Goal: Use online tool/utility: Utilize a website feature to perform a specific function

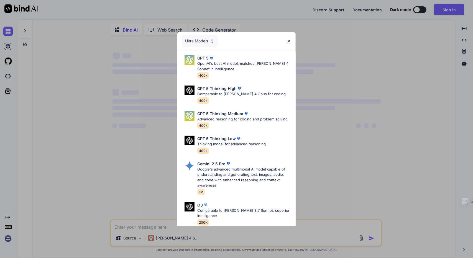
click at [288, 42] on img at bounding box center [288, 41] width 5 height 5
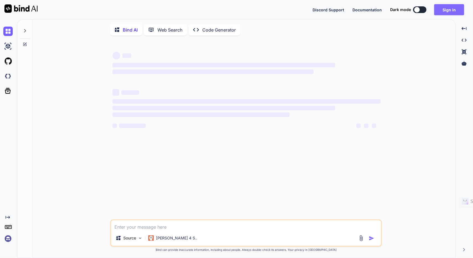
click at [451, 12] on button "Sign in" at bounding box center [449, 9] width 30 height 11
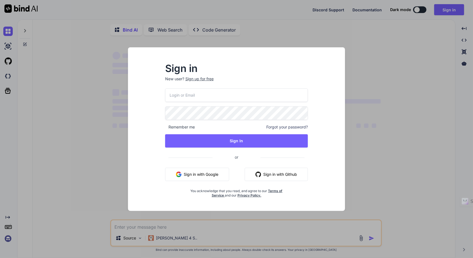
click at [195, 96] on input "email" at bounding box center [236, 95] width 143 height 14
type textarea "x"
type input "[EMAIL_ADDRESS][DOMAIN_NAME]"
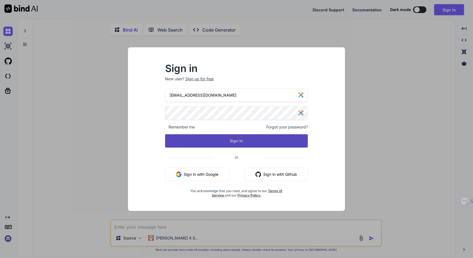
click at [207, 137] on button "Sign In" at bounding box center [236, 140] width 143 height 13
click at [244, 145] on button "Sign In" at bounding box center [236, 140] width 143 height 13
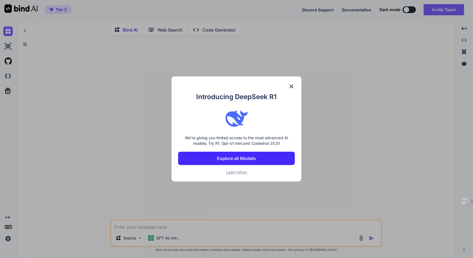
click at [236, 156] on p "Explore all Models" at bounding box center [236, 158] width 39 height 7
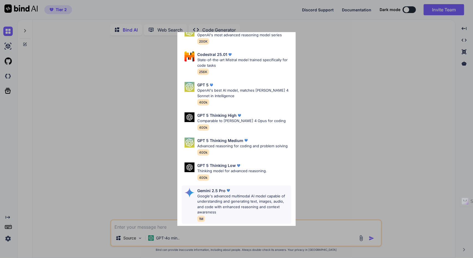
scroll to position [83, 0]
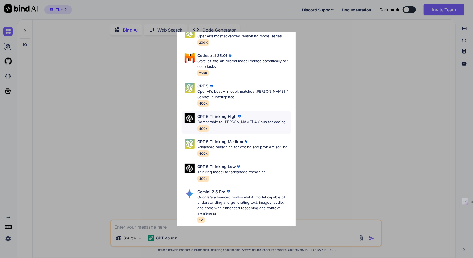
click at [225, 116] on p "GPT 5 Thinking High" at bounding box center [216, 117] width 39 height 6
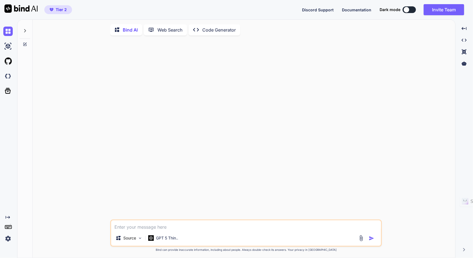
click at [139, 227] on textarea at bounding box center [246, 225] width 270 height 10
click at [135, 237] on p "Source" at bounding box center [129, 238] width 13 height 6
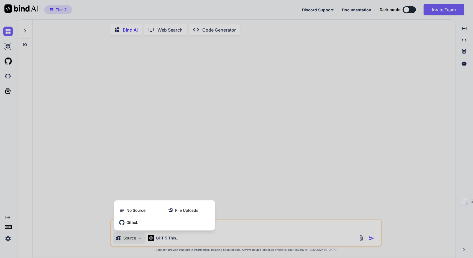
click at [22, 193] on div at bounding box center [236, 129] width 473 height 258
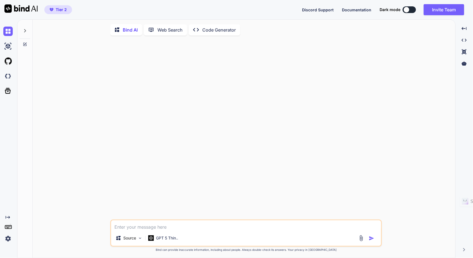
click at [117, 230] on textarea at bounding box center [246, 225] width 270 height 10
paste textarea "Lorem ip d sitame con adipisci el SeddoEiu tem. I utla et dolore ma ali eni adm…"
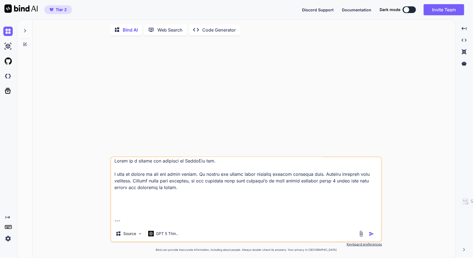
scroll to position [0, 0]
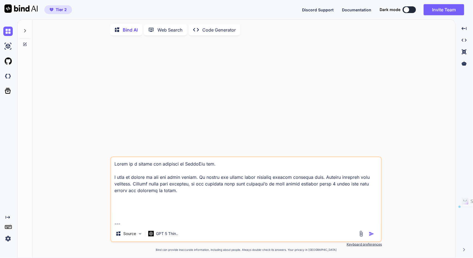
drag, startPoint x: 135, startPoint y: 179, endPoint x: 96, endPoint y: 151, distance: 47.4
click at [96, 151] on div "Source GPT 5 Thin.. Created with Bind Always check its answers. Privacy in Bind…" at bounding box center [246, 149] width 418 height 219
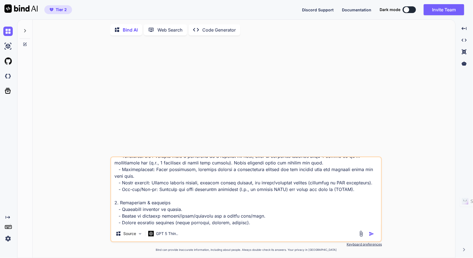
scroll to position [234, 0]
type textarea "loremi do sit ame conse adipis. El seddoe tem incidi utlab etdolore magnaal eni…"
click at [369, 237] on img "button" at bounding box center [372, 234] width 6 height 6
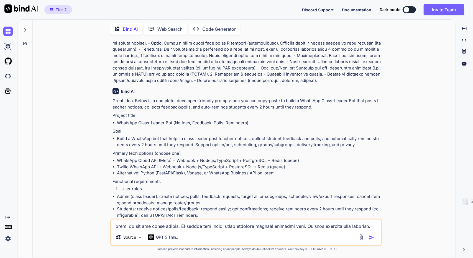
scroll to position [83, 0]
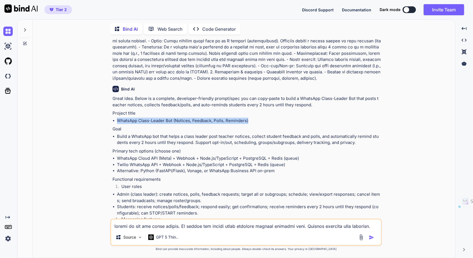
drag, startPoint x: 120, startPoint y: 119, endPoint x: 256, endPoint y: 122, distance: 136.3
click at [256, 122] on li "WhatsApp Class-Leader Bot (Notices, Feedback, Polls, Reminders)" at bounding box center [249, 121] width 264 height 6
copy li "WhatsApp Class-Leader Bot (Notices, Feedback, Polls, Reminders)"
click at [117, 119] on ul "WhatsApp Class-Leader Bot (Notices, Feedback, Polls, Reminders)" at bounding box center [246, 121] width 268 height 6
click at [117, 119] on li "WhatsApp Class-Leader Bot (Notices, Feedback, Polls, Reminders)" at bounding box center [249, 121] width 264 height 6
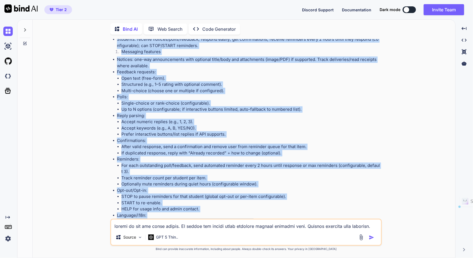
scroll to position [437, 0]
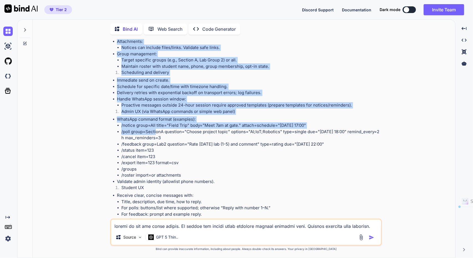
drag, startPoint x: 113, startPoint y: 111, endPoint x: 156, endPoint y: 129, distance: 46.3
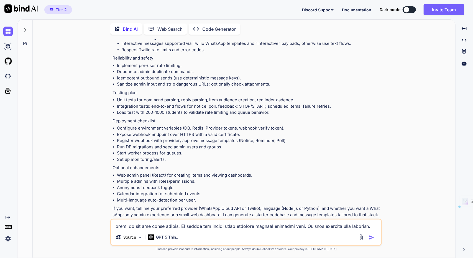
scroll to position [1720, 0]
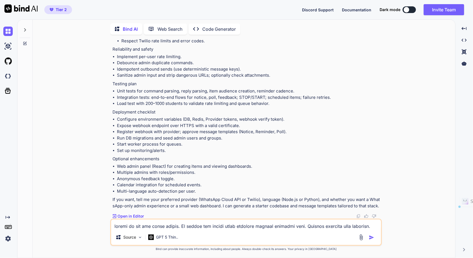
click at [136, 215] on p "Open in Editor" at bounding box center [130, 217] width 26 height 6
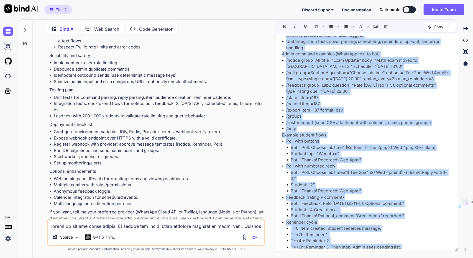
scroll to position [1812, 0]
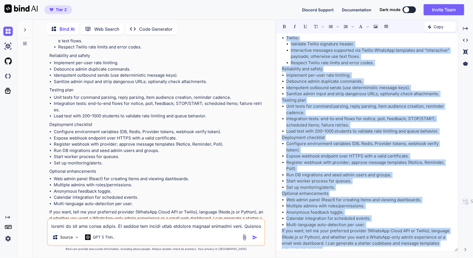
drag, startPoint x: 281, startPoint y: 59, endPoint x: 365, endPoint y: 244, distance: 203.1
click at [365, 244] on div "Great idea. Below is a complete, developer-friendly prompt/spec you can copy-pa…" at bounding box center [367, 142] width 182 height 212
copy div "Project title WhatsApp Class-Leader Bot (Notices, Feedback, Polls, Reminders) G…"
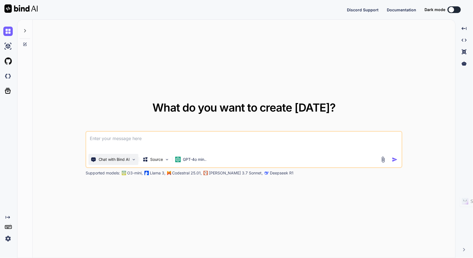
click at [133, 156] on div "Chat with Bind AI" at bounding box center [114, 159] width 50 height 11
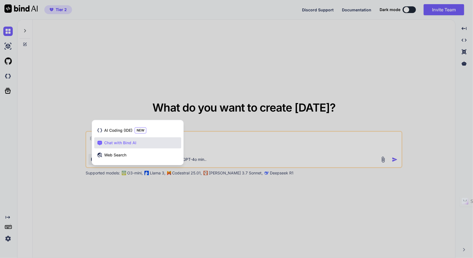
click at [116, 70] on div at bounding box center [236, 129] width 473 height 258
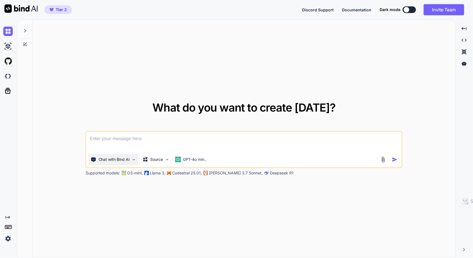
click at [129, 161] on p "Chat with Bind AI" at bounding box center [114, 160] width 31 height 6
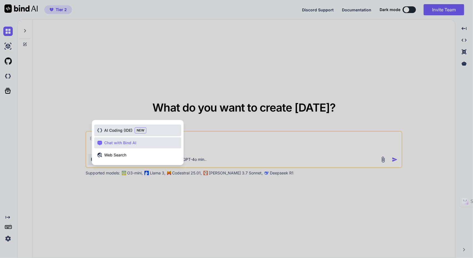
click at [125, 132] on span "AI Coding (IDE)" at bounding box center [118, 131] width 28 height 6
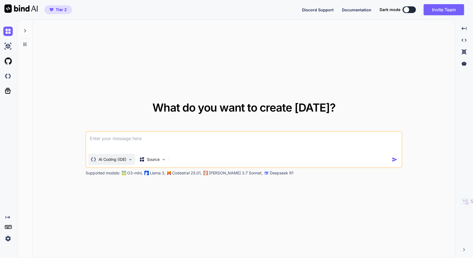
click at [126, 160] on p "AI Coding (IDE)" at bounding box center [113, 160] width 28 height 6
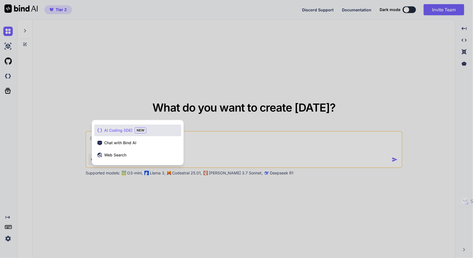
click at [124, 132] on span "AI Coding (IDE)" at bounding box center [118, 131] width 28 height 6
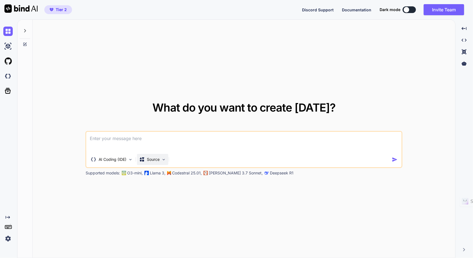
click at [164, 159] on img at bounding box center [163, 159] width 5 height 5
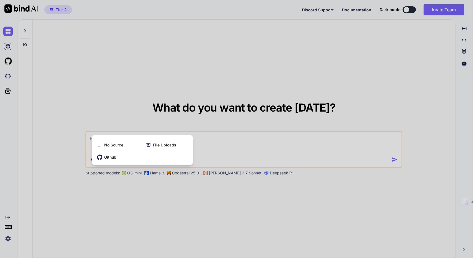
click at [128, 85] on div at bounding box center [236, 129] width 473 height 258
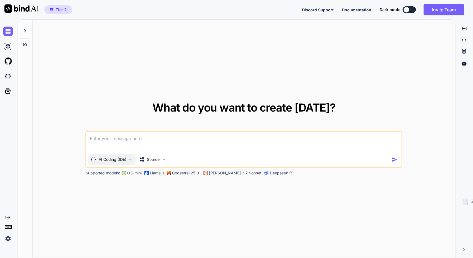
click at [114, 163] on div "AI Coding (IDE)" at bounding box center [112, 159] width 47 height 11
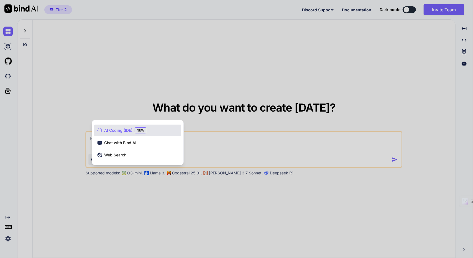
click at [134, 83] on div at bounding box center [236, 129] width 473 height 258
type textarea "x"
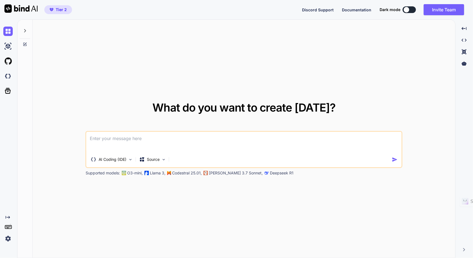
paste textarea "WhatsApp Class-Leader Bot (Notices, Feedback, Polls, Reminders)"
type textarea "WhatsApp Class-Leader Bot (Notices, Feedback, Polls, Reminders)"
click at [390, 160] on div "AI Coding (IDE) Source" at bounding box center [238, 159] width 305 height 11
click at [392, 161] on div "AI Coding (IDE) Source" at bounding box center [238, 159] width 305 height 11
click at [394, 159] on img "button" at bounding box center [395, 160] width 6 height 6
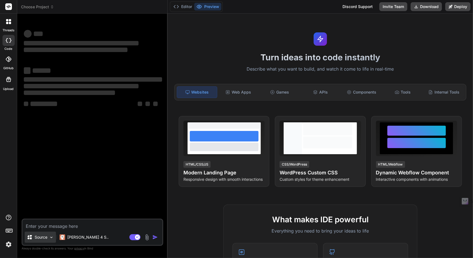
click at [53, 242] on div "Source" at bounding box center [40, 237] width 31 height 11
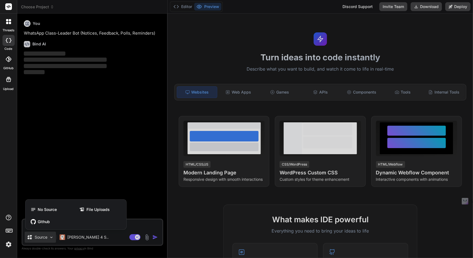
click at [53, 242] on div at bounding box center [236, 129] width 473 height 258
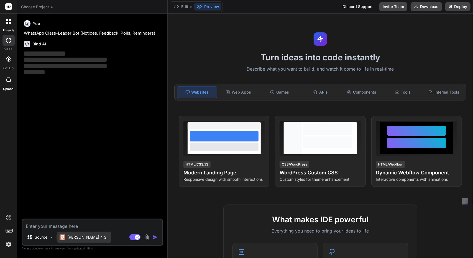
click at [74, 236] on p "[PERSON_NAME] 4 S.." at bounding box center [87, 238] width 41 height 6
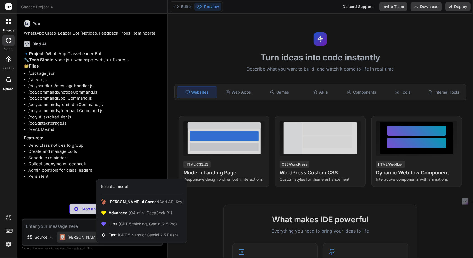
click at [171, 109] on div at bounding box center [236, 129] width 473 height 258
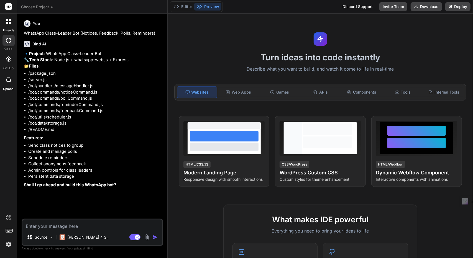
click at [11, 21] on icon at bounding box center [10, 20] width 2 height 2
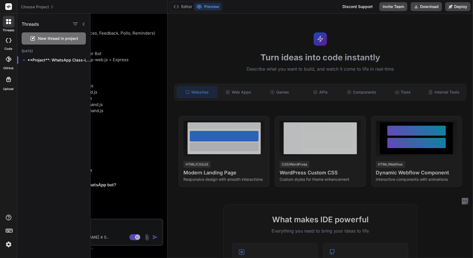
click at [52, 39] on span "New thread in project" at bounding box center [58, 39] width 40 height 6
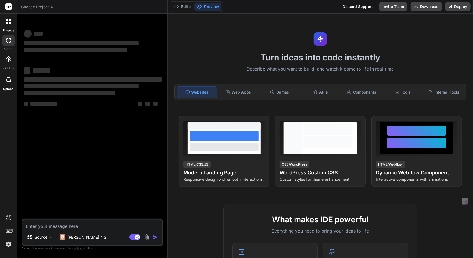
click at [61, 227] on textarea at bounding box center [92, 225] width 140 height 10
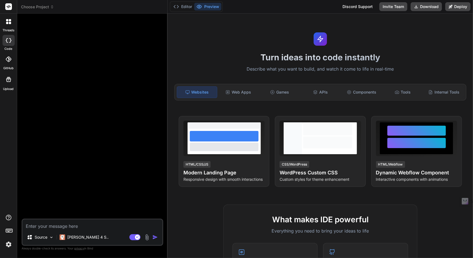
click at [60, 229] on textarea at bounding box center [92, 225] width 140 height 10
paste textarea "Project title WhatsApp Class-Leader Bot (Notices, Feedback, Polls, Reminders) G…"
type textarea "x"
type textarea "Project title WhatsApp Class-Leader Bot (Notices, Feedback, Polls, Reminders) G…"
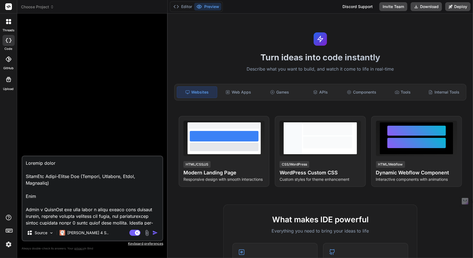
scroll to position [3622, 0]
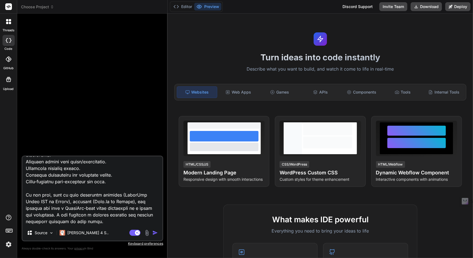
click at [75, 197] on textarea at bounding box center [92, 190] width 140 height 69
drag, startPoint x: 77, startPoint y: 196, endPoint x: 25, endPoint y: 195, distance: 52.3
click at [25, 195] on textarea at bounding box center [92, 190] width 140 height 69
type textarea "x"
type textarea "Project title WhatsApp Class-Leader Bot (Notices, Feedback, Polls, Reminders) G…"
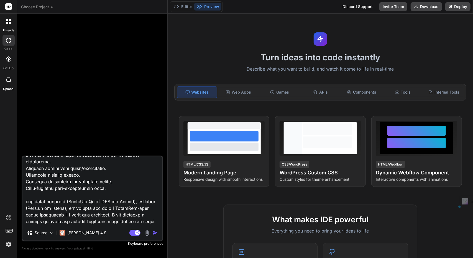
drag, startPoint x: 89, startPoint y: 197, endPoint x: 129, endPoint y: 196, distance: 40.2
click at [129, 196] on textarea at bounding box center [92, 190] width 140 height 69
type textarea "x"
type textarea "Project title WhatsApp Class-Leader Bot (Notices, Feedback, Polls, Reminders) G…"
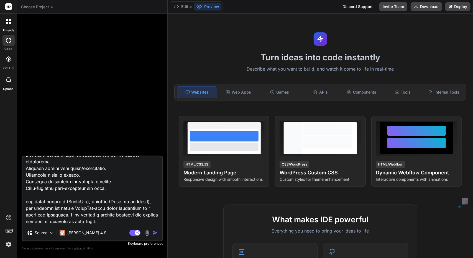
drag, startPoint x: 132, startPoint y: 202, endPoint x: 151, endPoint y: 205, distance: 19.5
click at [151, 205] on textarea at bounding box center [92, 190] width 140 height 69
type textarea "x"
type textarea "Project title WhatsApp Class-Leader Bot (Notices, Feedback, Polls, Reminders) G…"
drag, startPoint x: 68, startPoint y: 208, endPoint x: 25, endPoint y: 208, distance: 42.9
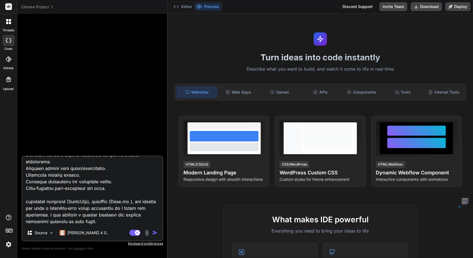
click at [25, 208] on textarea at bounding box center [92, 190] width 140 height 69
type textarea "x"
type textarea "Project title WhatsApp Class-Leader Bot (Notices, Feedback, Polls, Reminders) G…"
drag, startPoint x: 155, startPoint y: 208, endPoint x: 36, endPoint y: 218, distance: 119.2
click at [36, 218] on textarea at bounding box center [92, 190] width 140 height 69
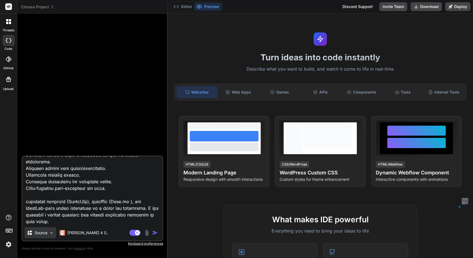
type textarea "x"
click at [80, 223] on textarea at bounding box center [92, 190] width 140 height 69
type textarea "Project title WhatsApp Class-Leader Bot (Notices, Feedback, Polls, Reminders) G…"
click at [156, 233] on img "button" at bounding box center [155, 233] width 6 height 6
type textarea "x"
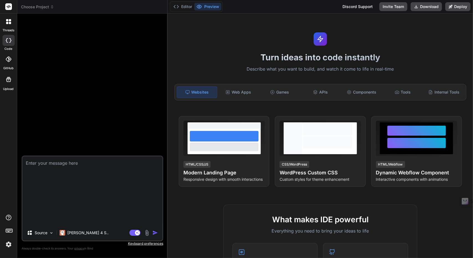
scroll to position [0, 0]
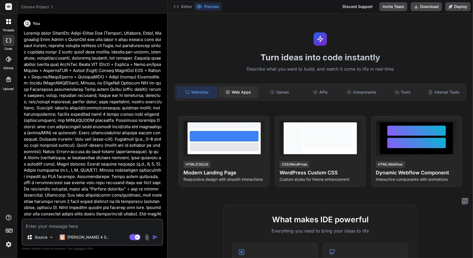
click at [248, 94] on div "Web Apps" at bounding box center [238, 92] width 40 height 12
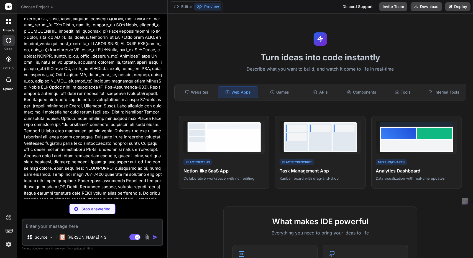
scroll to position [1163, 0]
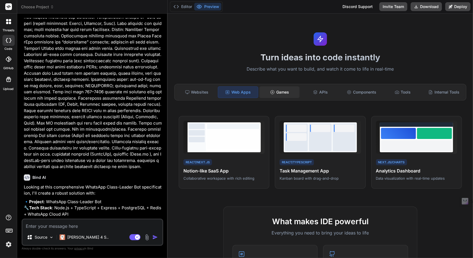
click at [287, 93] on div "Games" at bounding box center [279, 92] width 40 height 12
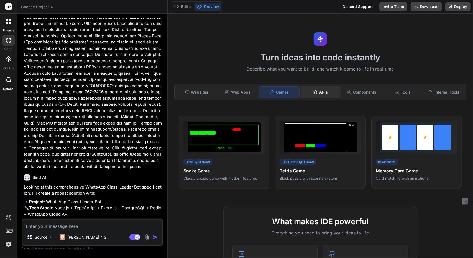
click at [321, 95] on div "APIs" at bounding box center [320, 92] width 40 height 12
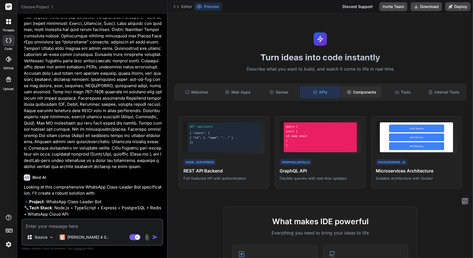
click at [362, 92] on div "Components" at bounding box center [361, 92] width 40 height 12
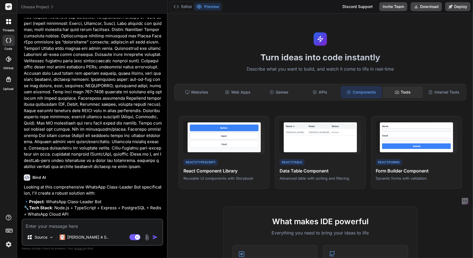
click at [400, 93] on div "Tools" at bounding box center [402, 92] width 40 height 12
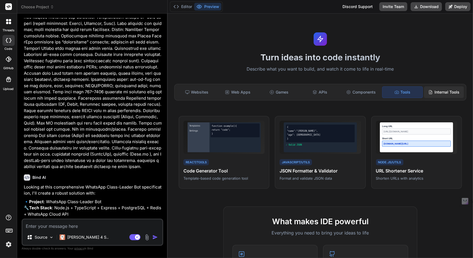
click at [438, 93] on div "Internal Tools" at bounding box center [444, 92] width 40 height 12
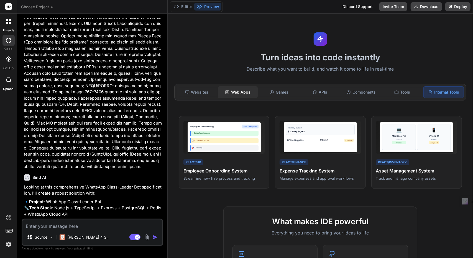
click at [241, 89] on div "Web Apps" at bounding box center [238, 92] width 40 height 12
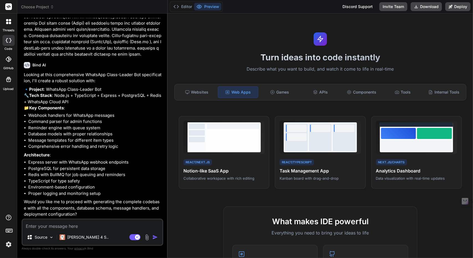
scroll to position [1281, 0]
click at [222, 146] on div at bounding box center [233, 139] width 53 height 19
click at [250, 125] on span "View Prompt" at bounding box center [252, 123] width 20 height 5
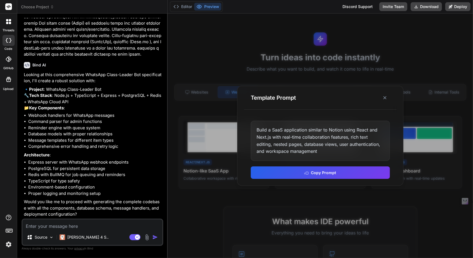
click at [285, 146] on div "Build a SaaS application similar to Notion using React and Next.js with real-ti…" at bounding box center [320, 141] width 139 height 40
click at [285, 147] on div "Build a SaaS application similar to Notion using React and Next.js with real-ti…" at bounding box center [320, 141] width 139 height 40
click at [384, 95] on button at bounding box center [385, 98] width 10 height 10
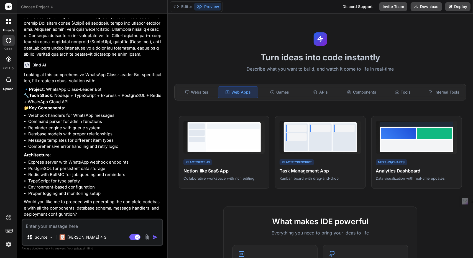
click at [55, 225] on textarea at bounding box center [92, 225] width 140 height 10
type textarea "x"
type textarea "Y"
type textarea "x"
type textarea "Ye"
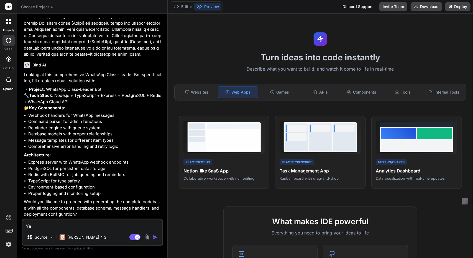
type textarea "x"
type textarea "Yes"
type textarea "x"
type textarea "Yesd"
type textarea "x"
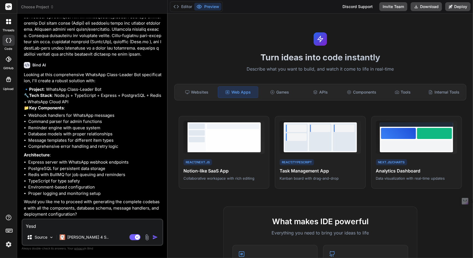
type textarea "Yes"
type textarea "x"
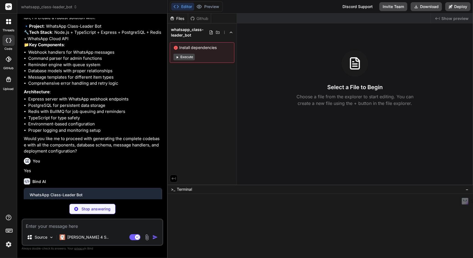
scroll to position [1338, 0]
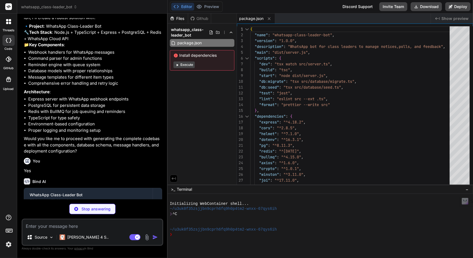
type textarea "x"
type textarea ""forceConsistentCasingInFileNames": true, "resolveJsonModule": true, "declarati…"
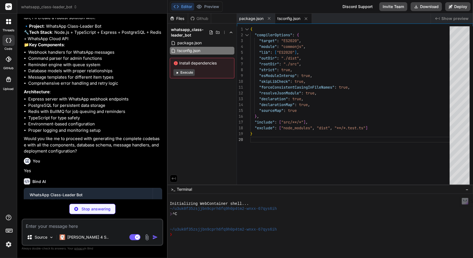
type textarea "x"
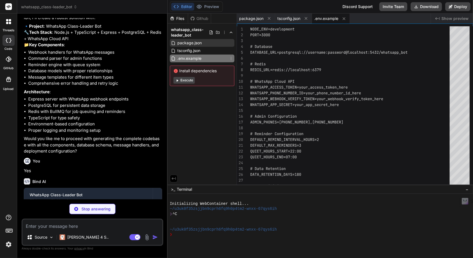
type textarea "x"
type textarea "}; }; } export interface AdminCommand { command: string; params: Record<string,…"
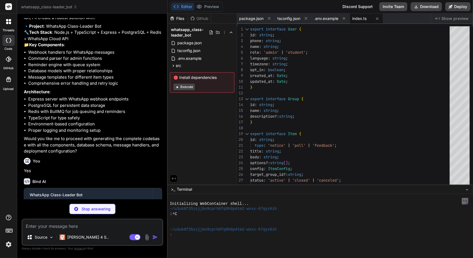
type textarea "x"
type textarea "}"
type textarea "x"
type textarea "const duration = Date.now() - start; logger.debug('Executed query', { text, dur…"
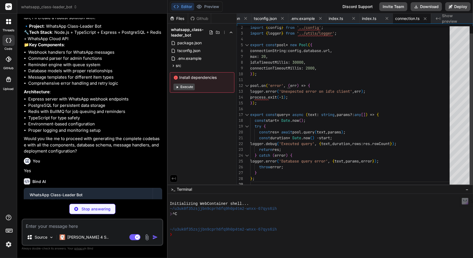
type textarea "x"
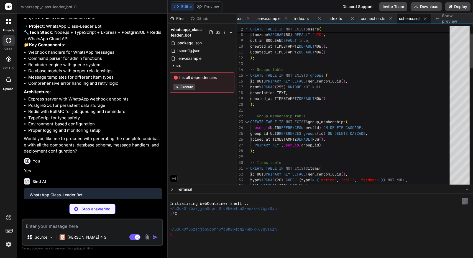
type textarea "x"
type textarea "} migrate();"
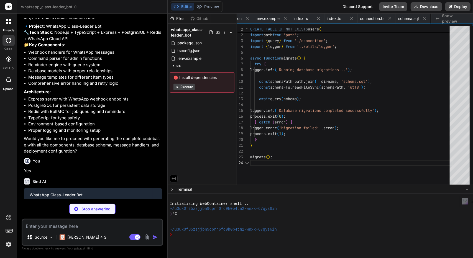
scroll to position [0, 92]
type textarea "x"
type textarea "seed();"
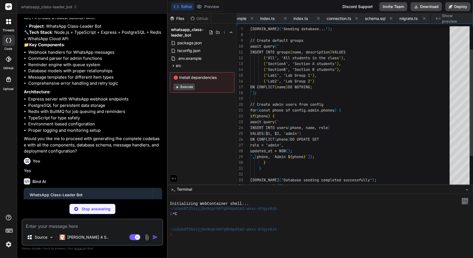
scroll to position [0, 125]
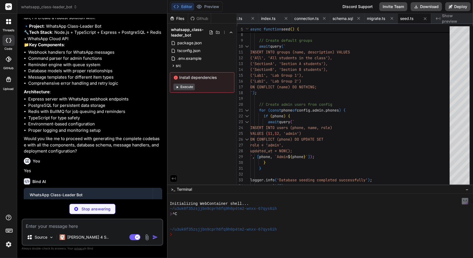
click at [185, 87] on button "Execute" at bounding box center [183, 87] width 21 height 7
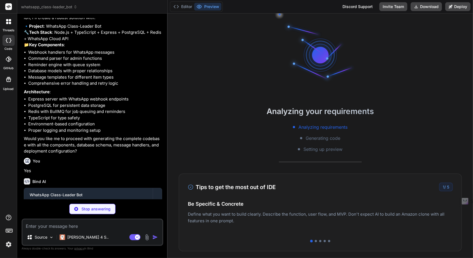
scroll to position [10, 0]
type textarea "x"
type textarea "winston.format.colorize(), winston.format.simple() ) })); } export { logger };"
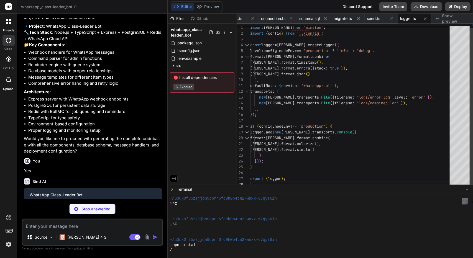
type textarea "x"
type textarea ".update(`${itemId}-${userId}-${type}`) .digest('hex') .substring(0, 16); }"
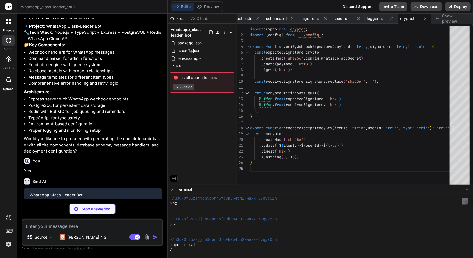
type textarea "x"
type textarea "} export const whatsappService = new WhatsAppService();"
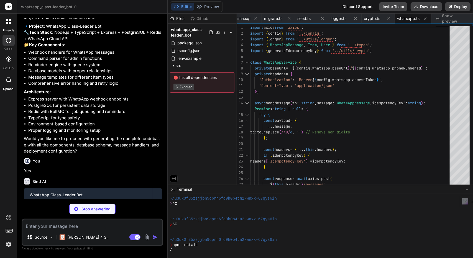
type textarea "x"
type textarea "logger.info('Old data cleanup completed', { retentionDays }); } } export const …"
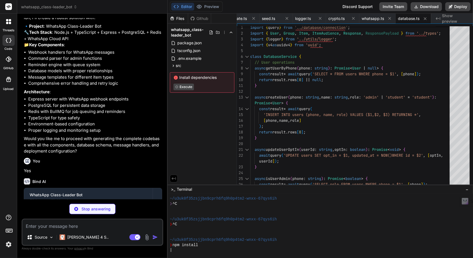
type textarea "x"
type textarea "await scheduledWorker.close(); await redisConnection.quit(); process.exit(0); }…"
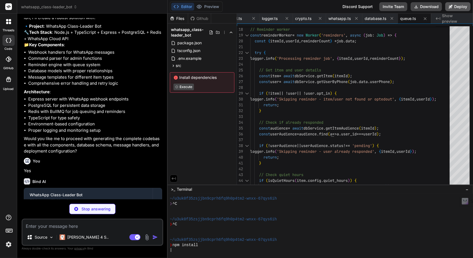
click at [466, 8] on button "Deploy" at bounding box center [457, 6] width 25 height 9
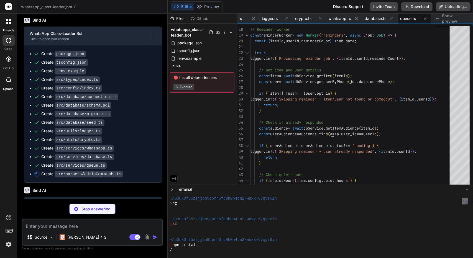
scroll to position [1500, 0]
type textarea "x"
type textarea "return parseInt(match[1]); }"
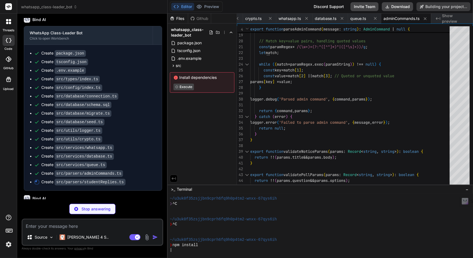
type textarea "x"
type textarea "return 'Response received'; }"
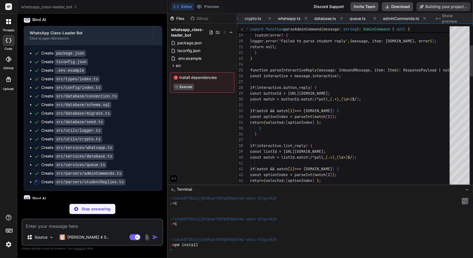
scroll to position [0, 391]
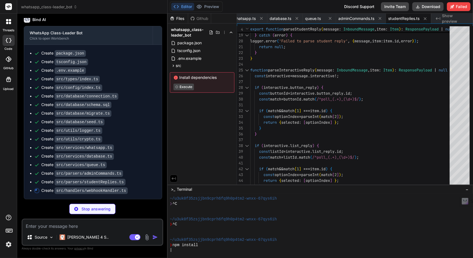
type textarea "x"
type textarea "await messageHandler.handleMessageStatus(status); } } } catch (error) { logger.…"
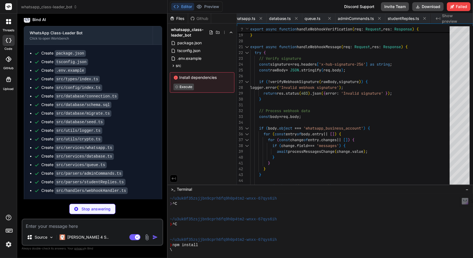
scroll to position [0, 440]
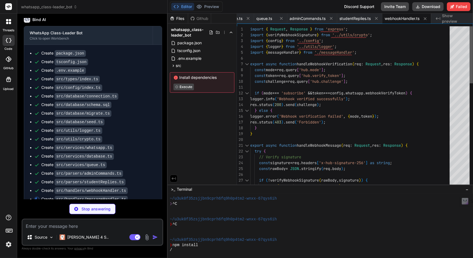
click at [472, 43] on div at bounding box center [470, 54] width 3 height 57
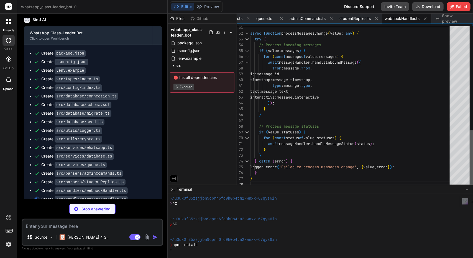
click at [471, 158] on div at bounding box center [470, 158] width 3 height 57
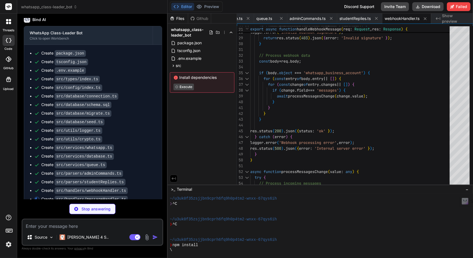
type textarea "x"
